Goal: Check status: Check status

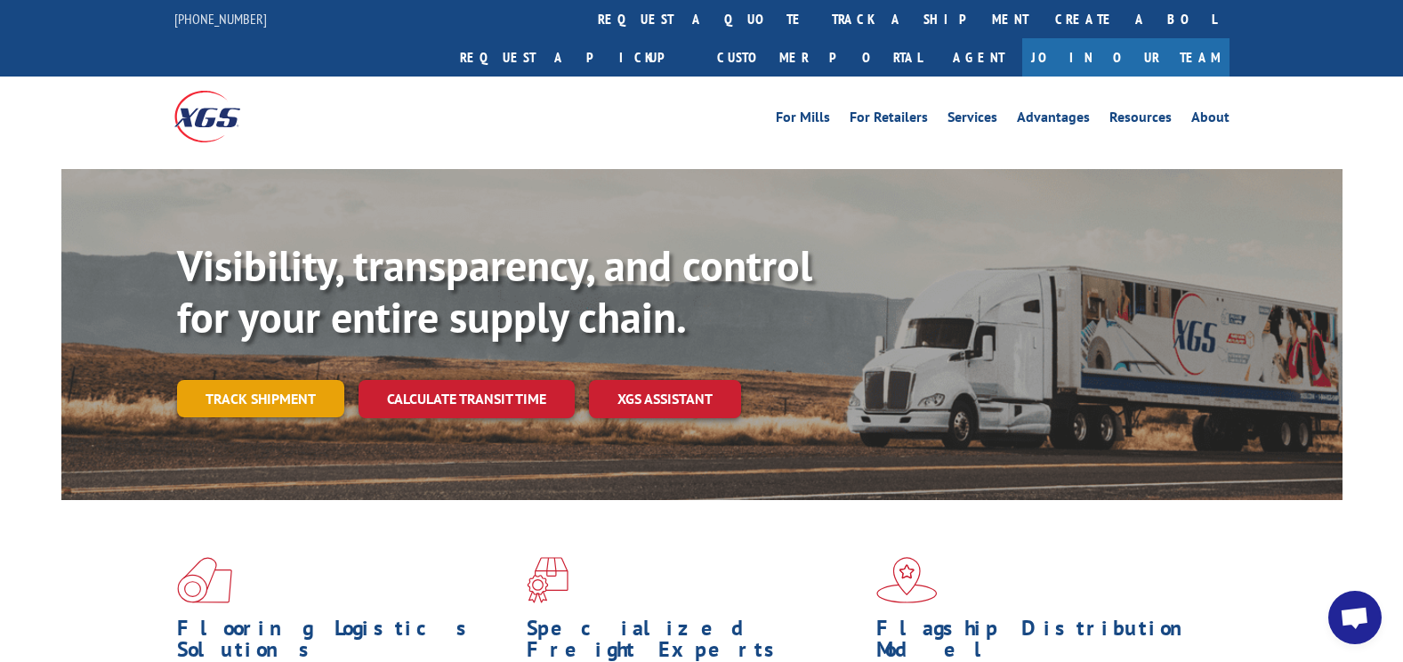
click at [318, 380] on link "Track shipment" at bounding box center [260, 398] width 167 height 37
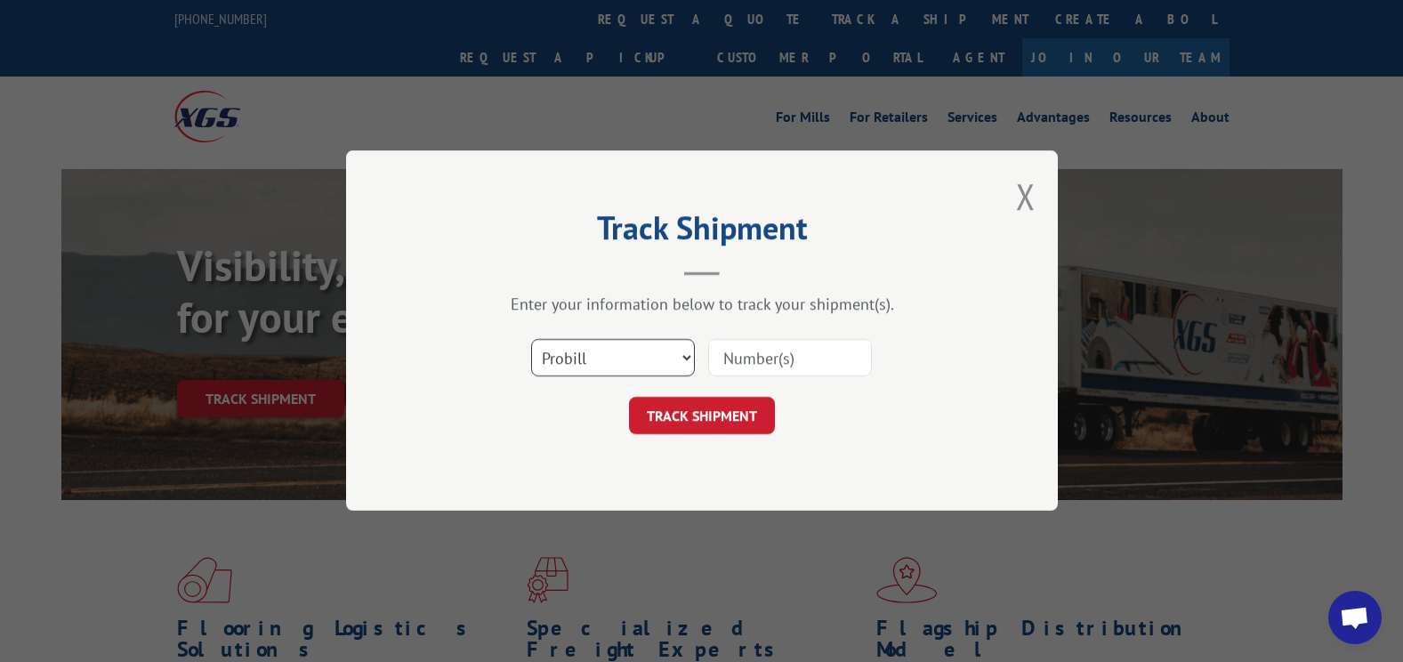
click at [605, 351] on select "Select category... Probill BOL PO" at bounding box center [613, 358] width 164 height 37
click at [680, 351] on select "Select category... Probill BOL PO" at bounding box center [613, 358] width 164 height 37
select select "bol"
click at [531, 340] on select "Select category... Probill BOL PO" at bounding box center [613, 358] width 164 height 37
click at [766, 357] on input at bounding box center [790, 358] width 164 height 37
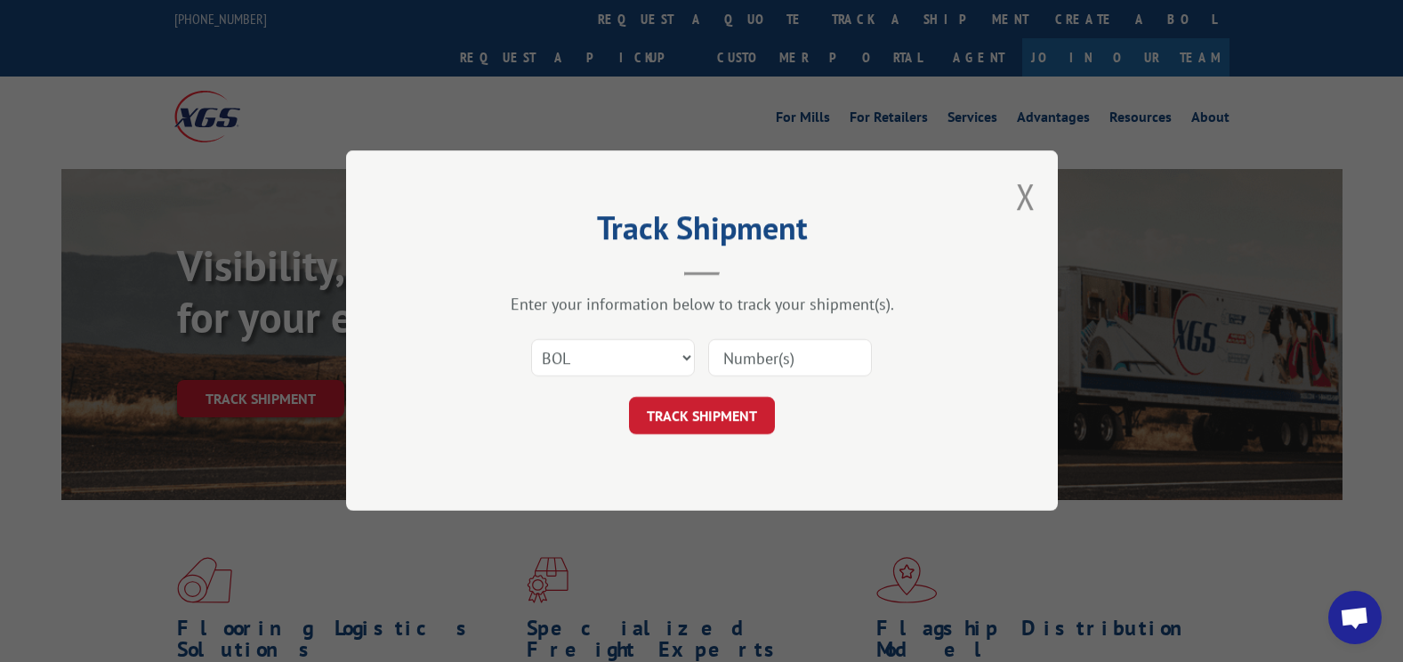
paste input "484843303"
type input "484843303"
click at [692, 415] on button "TRACK SHIPMENT" at bounding box center [702, 416] width 146 height 37
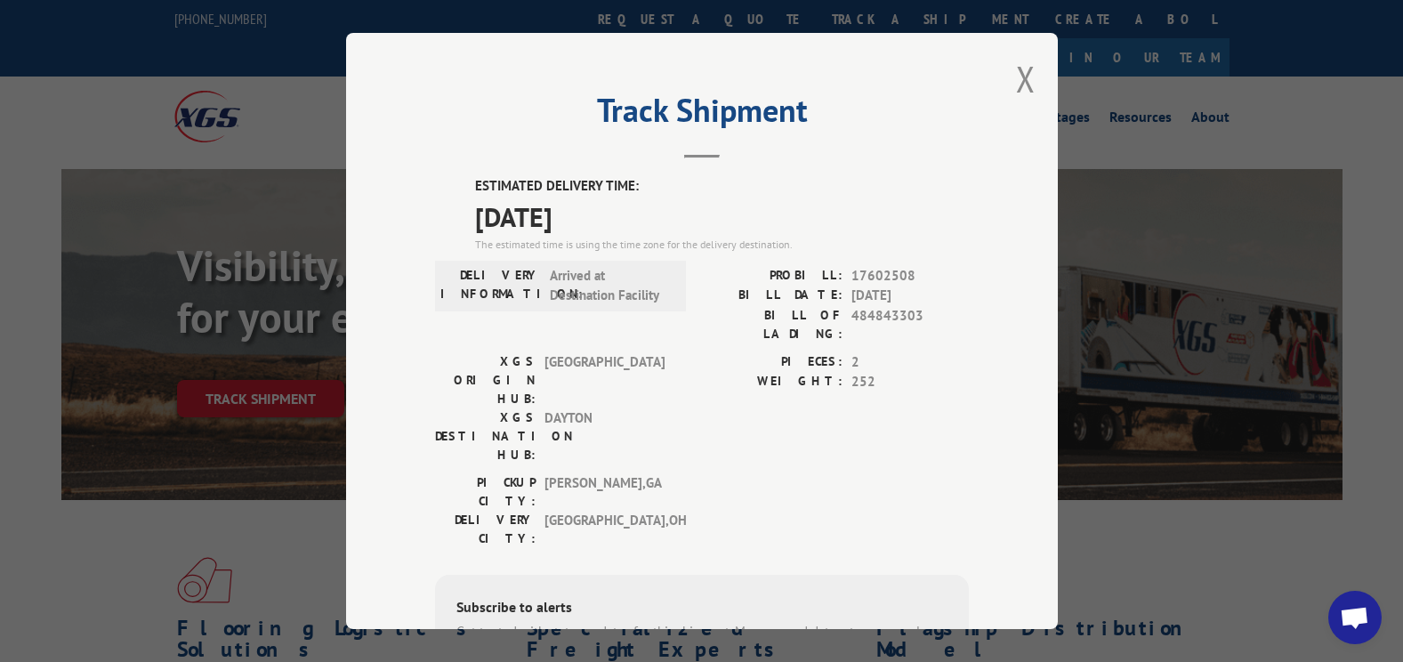
scroll to position [178, 0]
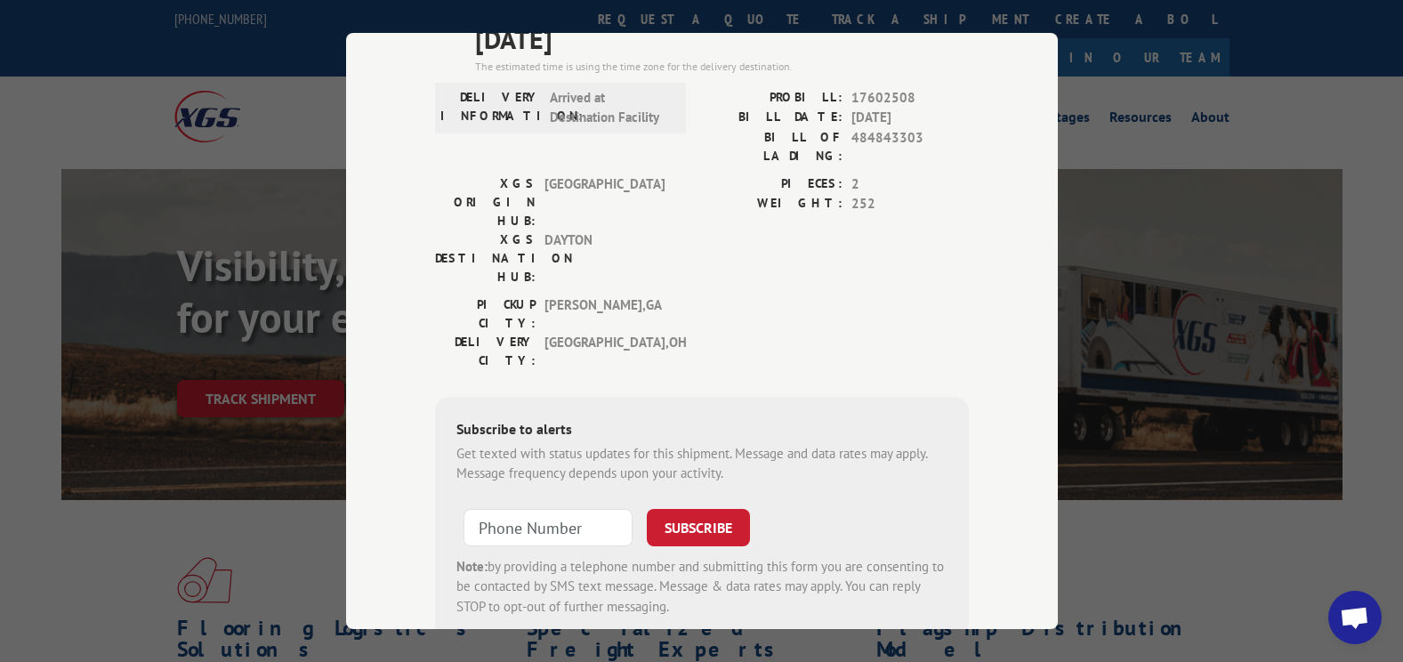
drag, startPoint x: 1120, startPoint y: 368, endPoint x: 1111, endPoint y: 345, distance: 24.8
click at [1111, 345] on div "Track Shipment ESTIMATED DELIVERY TIME: [DATE] The estimated time is using the …" at bounding box center [701, 331] width 1403 height 662
drag, startPoint x: 193, startPoint y: 545, endPoint x: 316, endPoint y: 500, distance: 130.9
click at [198, 542] on div "Track Shipment ESTIMATED DELIVERY TIME: [DATE] The estimated time is using the …" at bounding box center [701, 331] width 1403 height 662
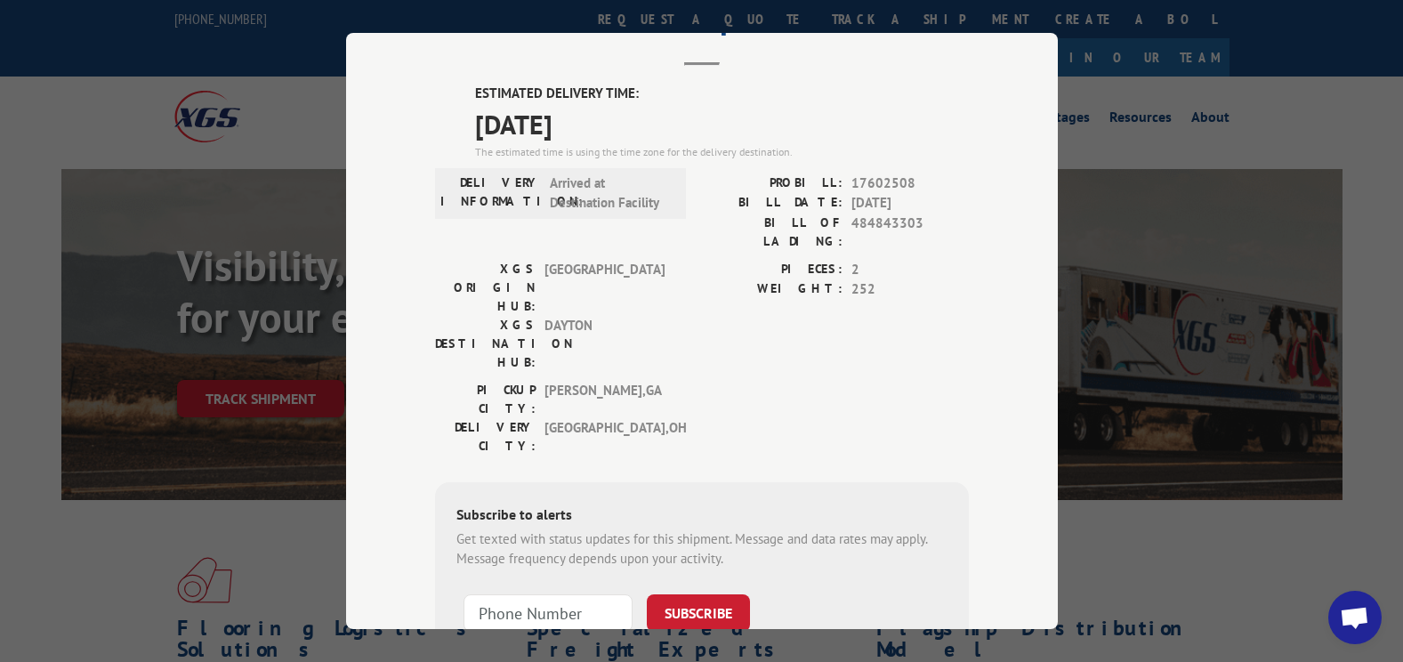
scroll to position [0, 0]
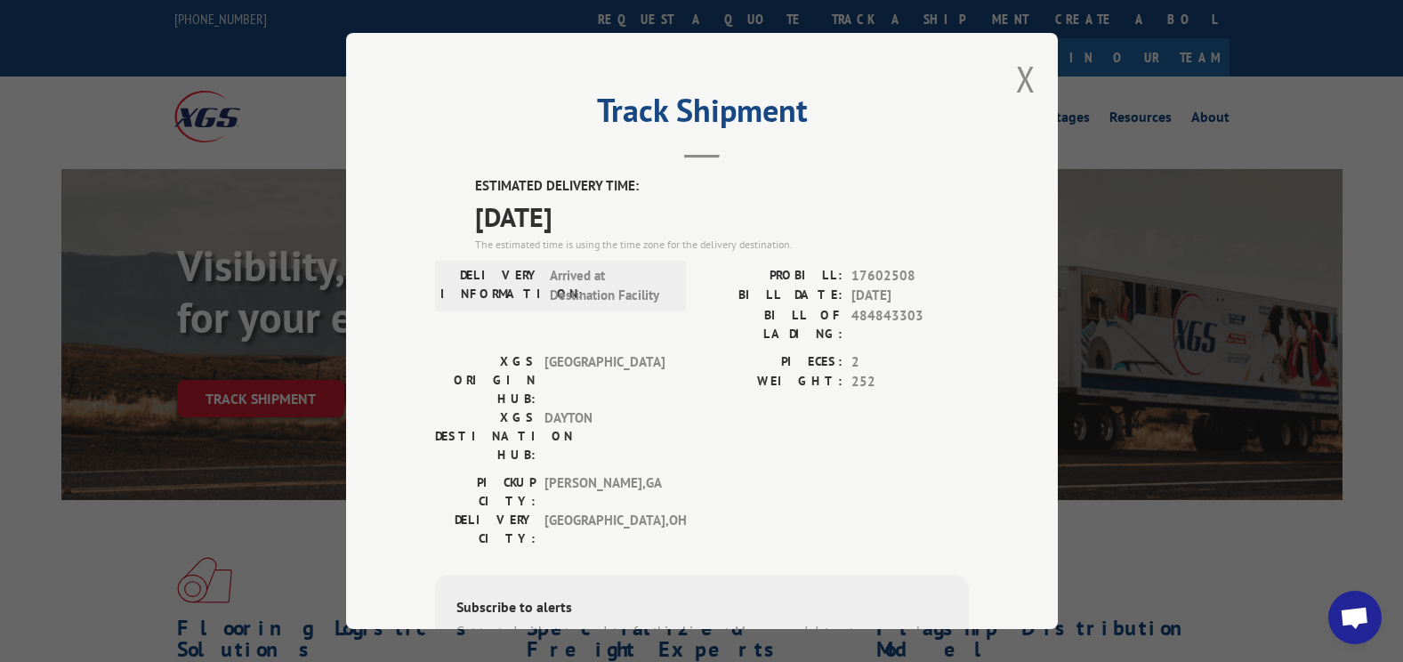
click at [1007, 83] on div "Track Shipment ESTIMATED DELIVERY TIME: [DATE] The estimated time is using the …" at bounding box center [702, 331] width 712 height 596
click at [1021, 74] on button "Close modal" at bounding box center [1026, 78] width 20 height 47
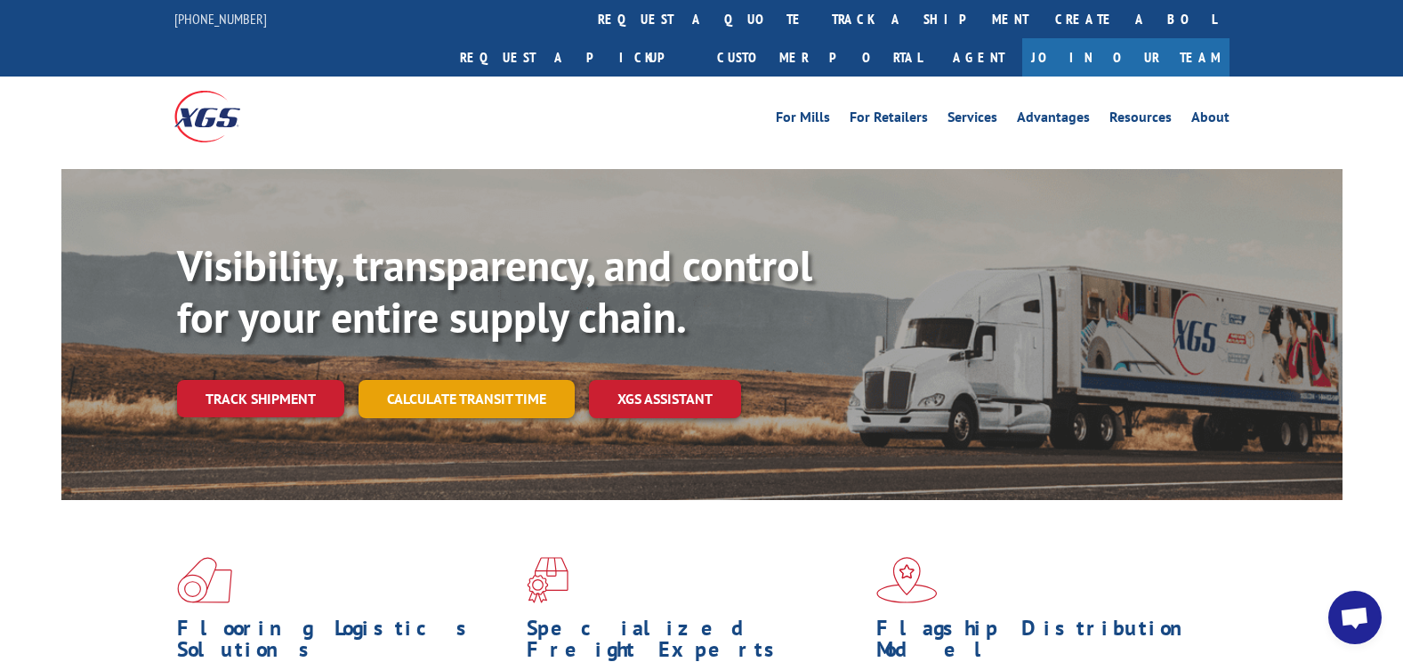
click at [506, 380] on link "Calculate transit time" at bounding box center [467, 399] width 216 height 38
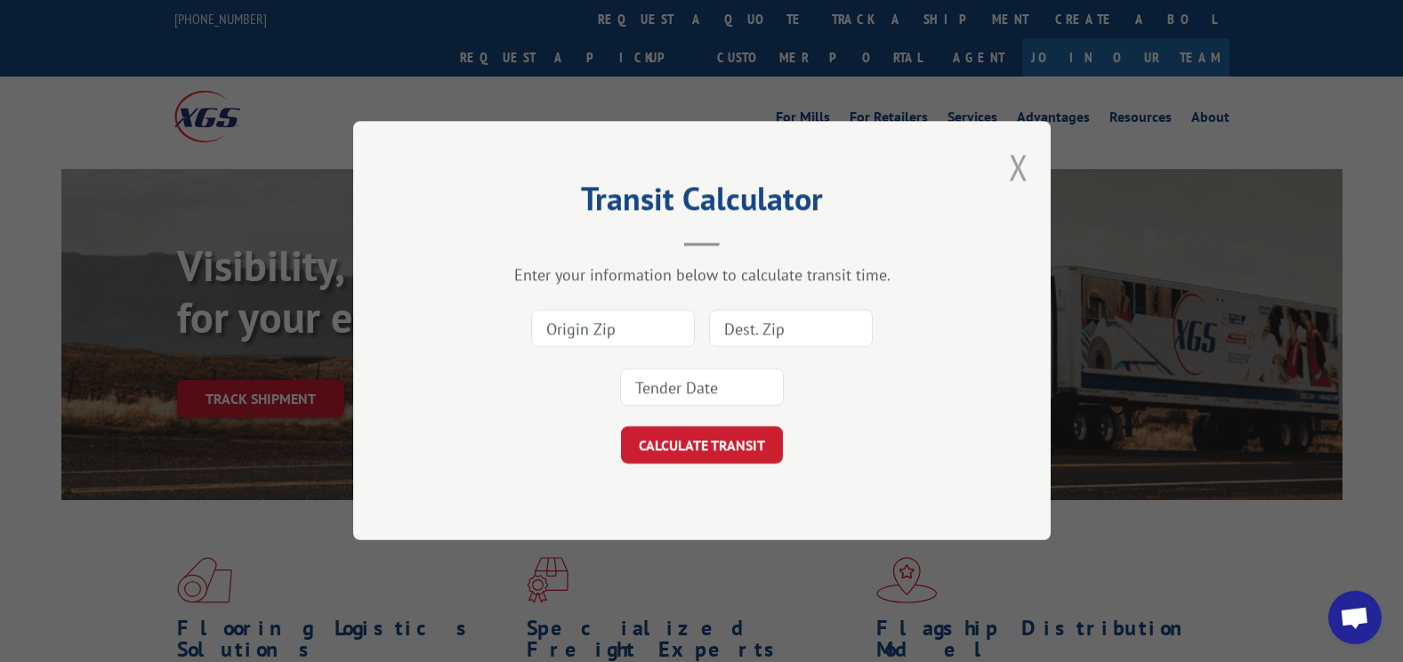
click at [1025, 172] on button "Close modal" at bounding box center [1019, 166] width 20 height 47
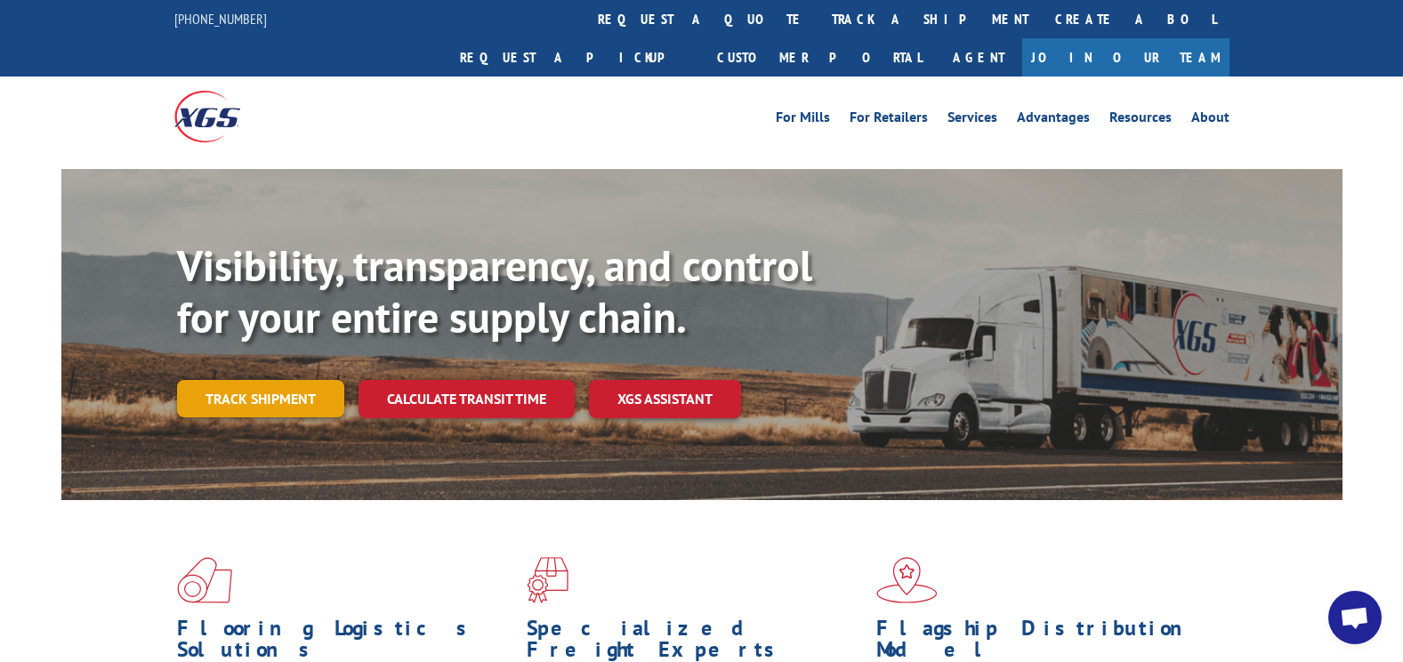
click at [262, 380] on link "Track shipment" at bounding box center [260, 398] width 167 height 37
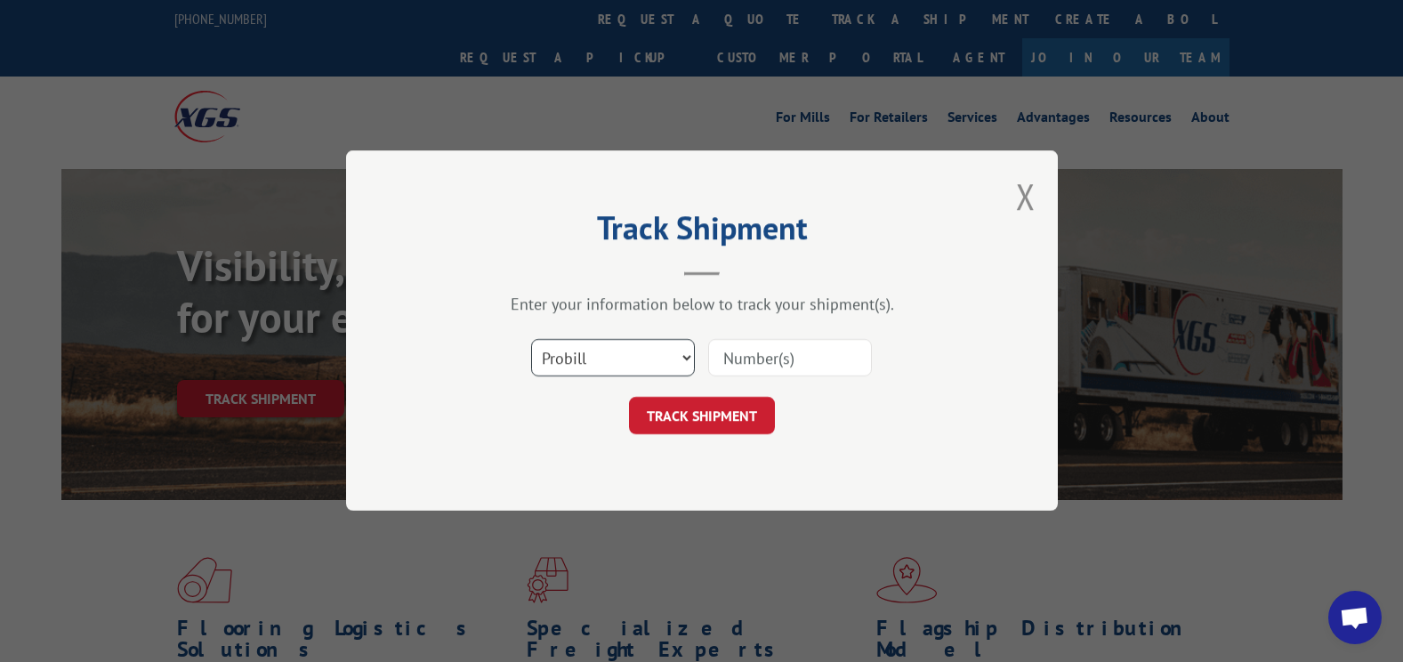
click at [590, 361] on select "Select category... Probill BOL PO" at bounding box center [613, 358] width 164 height 37
select select "bol"
click at [531, 340] on select "Select category... Probill BOL PO" at bounding box center [613, 358] width 164 height 37
click at [770, 366] on input at bounding box center [790, 358] width 164 height 37
paste input "[URL][DOMAIN_NAME]"
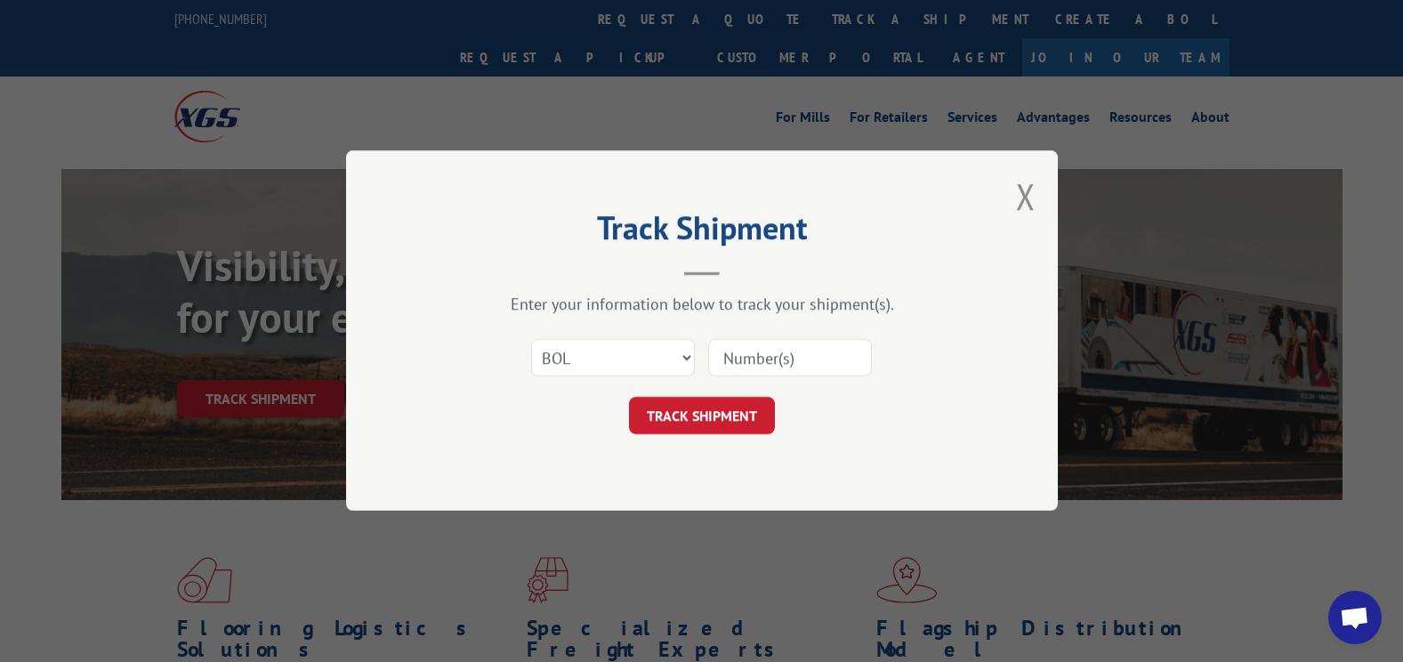
type input "[URL][DOMAIN_NAME]"
drag, startPoint x: 862, startPoint y: 355, endPoint x: 601, endPoint y: 383, distance: 262.1
click at [601, 383] on div "Select category... Probill BOL PO [URL][DOMAIN_NAME]" at bounding box center [702, 358] width 534 height 59
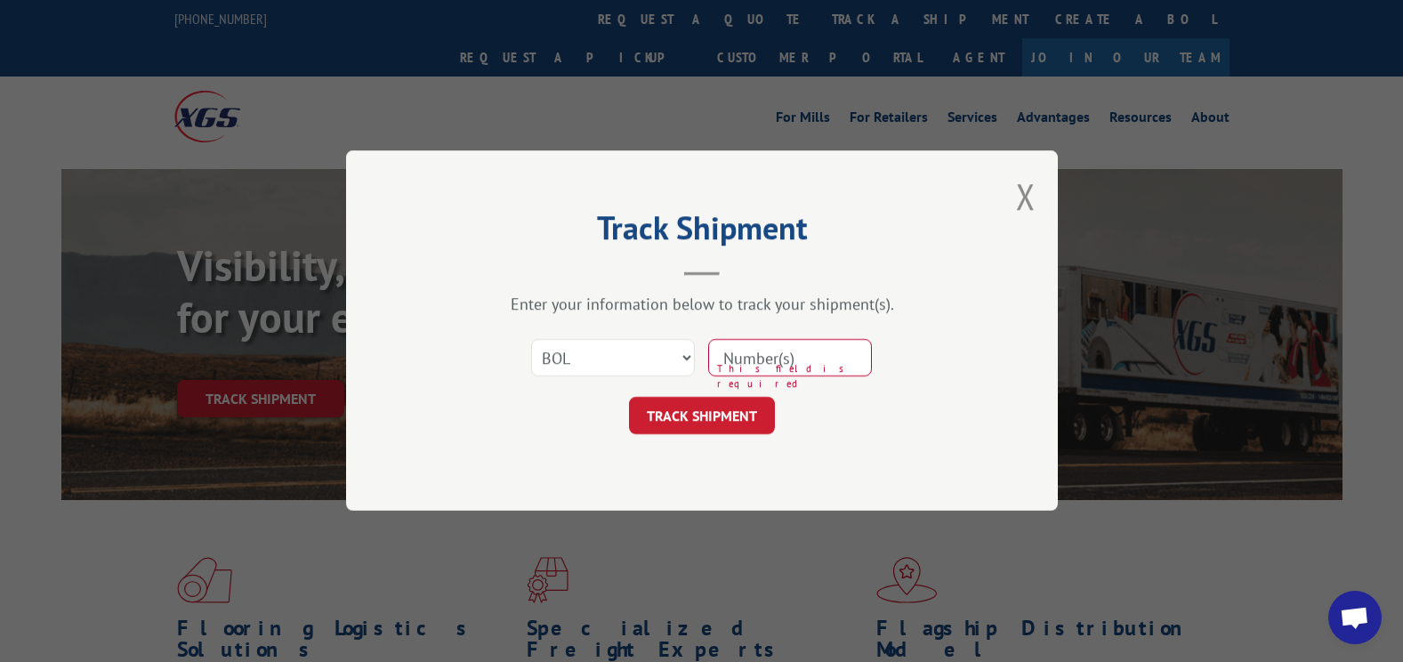
click at [774, 353] on input at bounding box center [790, 358] width 164 height 37
paste input "627647404"
type input "627647404"
click at [716, 414] on button "TRACK SHIPMENT" at bounding box center [702, 416] width 146 height 37
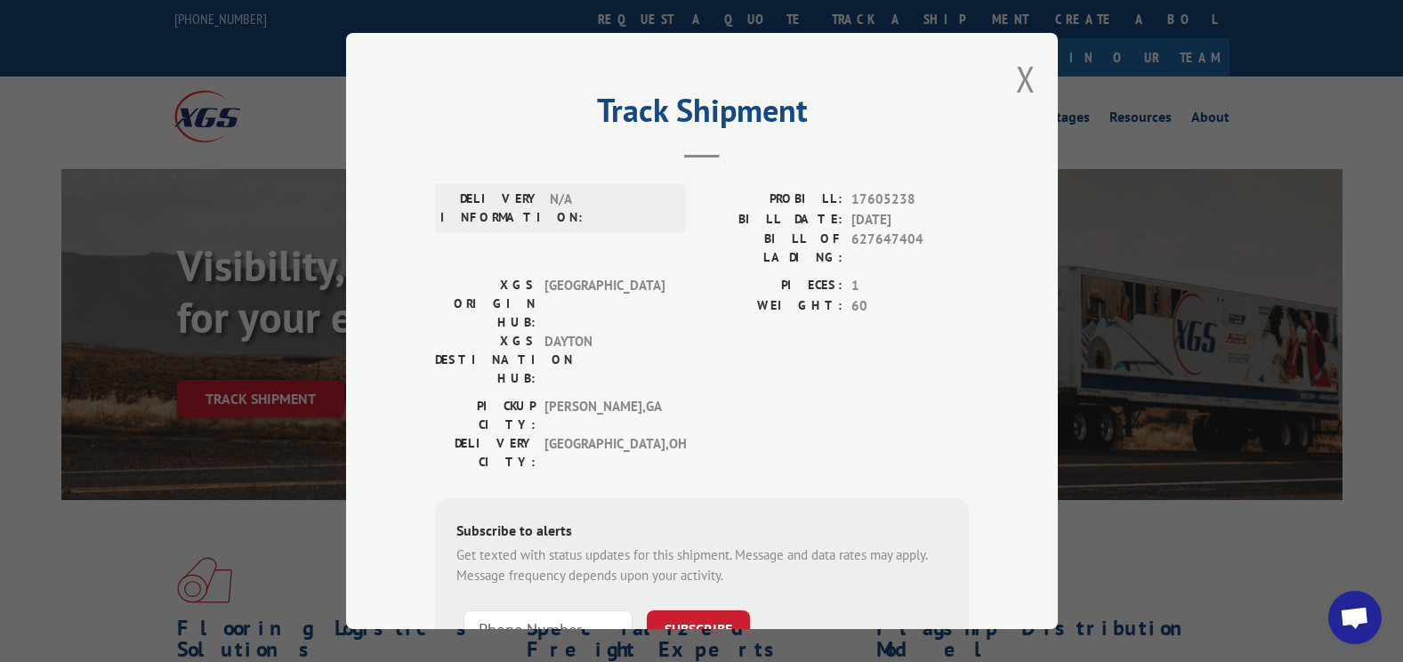
drag, startPoint x: 1020, startPoint y: 79, endPoint x: 1055, endPoint y: 55, distance: 42.2
click at [1020, 79] on button "Close modal" at bounding box center [1026, 78] width 20 height 47
